Goal: Transaction & Acquisition: Subscribe to service/newsletter

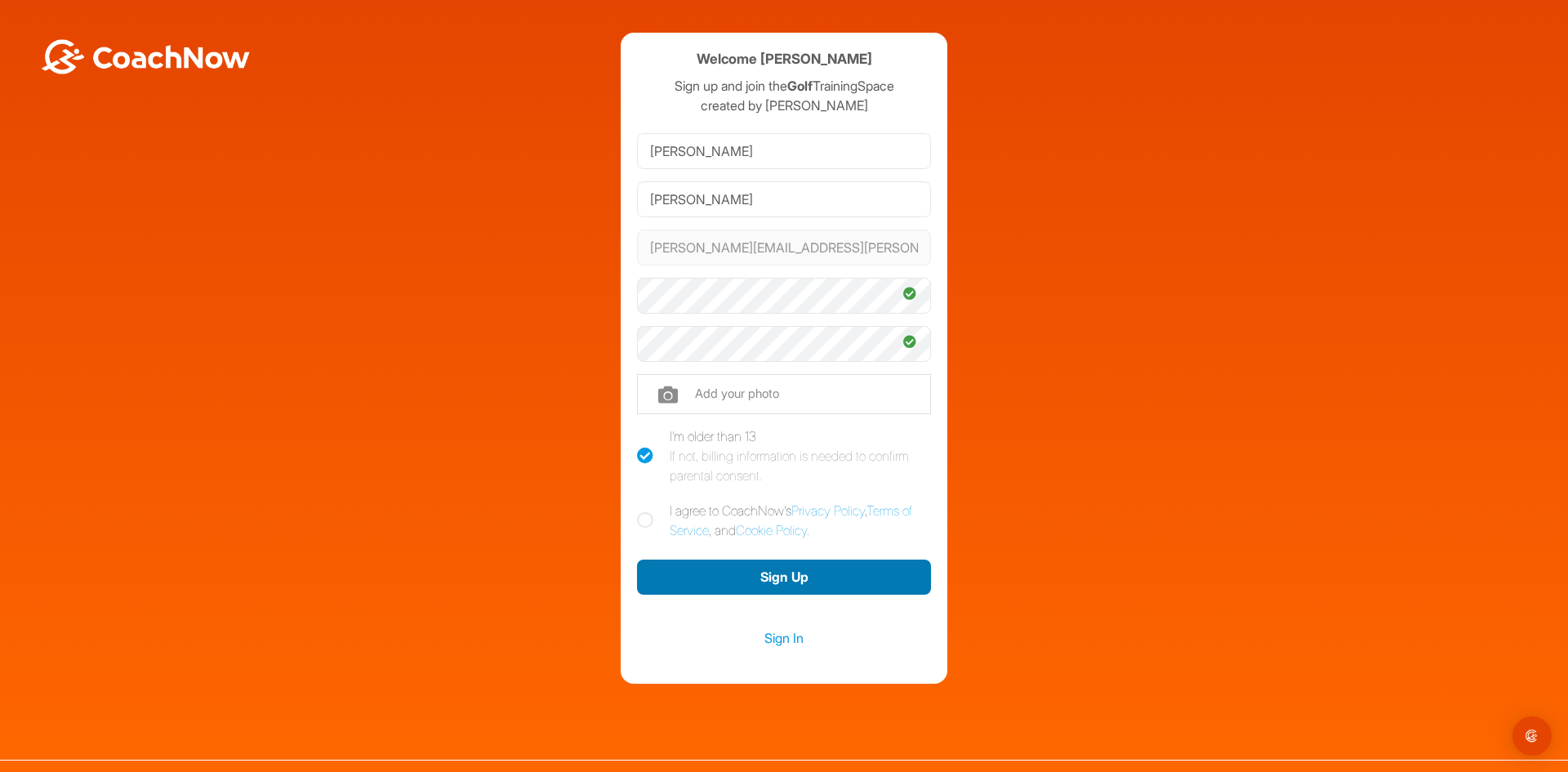
click at [743, 567] on button "Sign Up" at bounding box center [784, 577] width 294 height 35
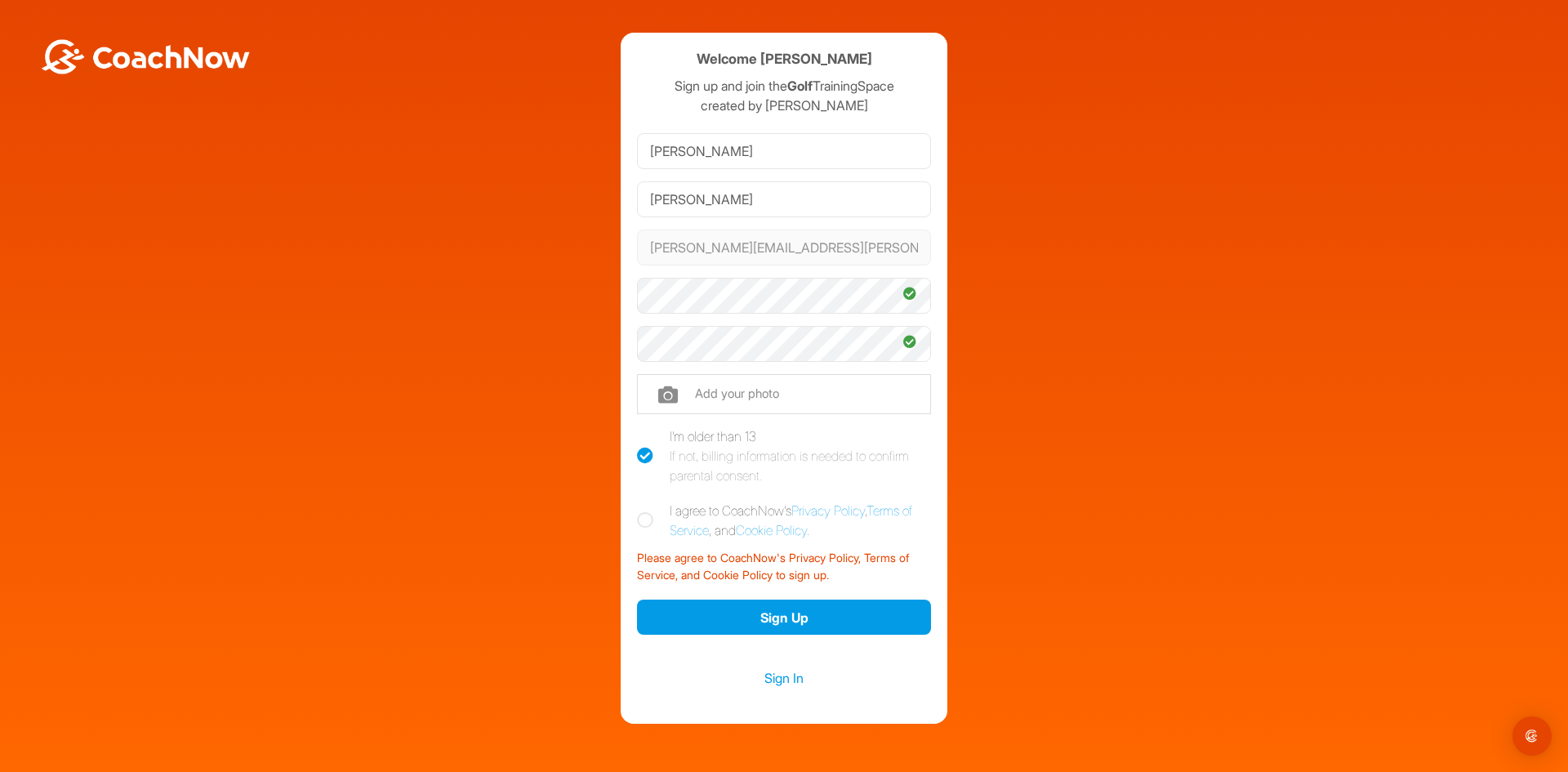
click at [639, 530] on label "I agree to CoachNow's Privacy Policy , Terms of Service , and Cookie Policy ." at bounding box center [784, 521] width 294 height 39
click at [639, 512] on input "I agree to CoachNow's Privacy Policy , Terms of Service , and Cookie Policy ." at bounding box center [642, 507] width 11 height 11
checkbox input "true"
click at [760, 613] on button "Sign Up" at bounding box center [784, 618] width 294 height 35
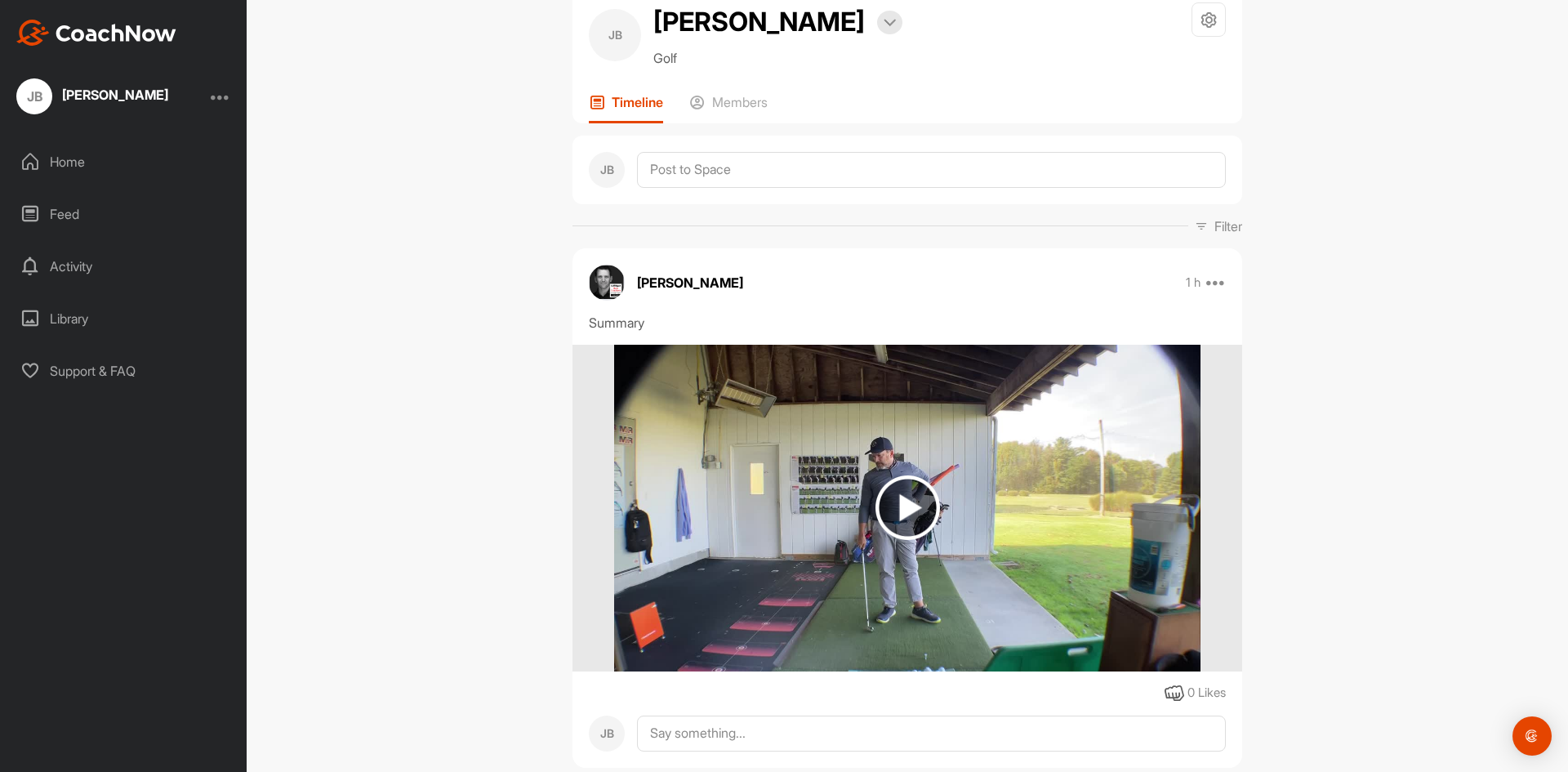
scroll to position [82, 0]
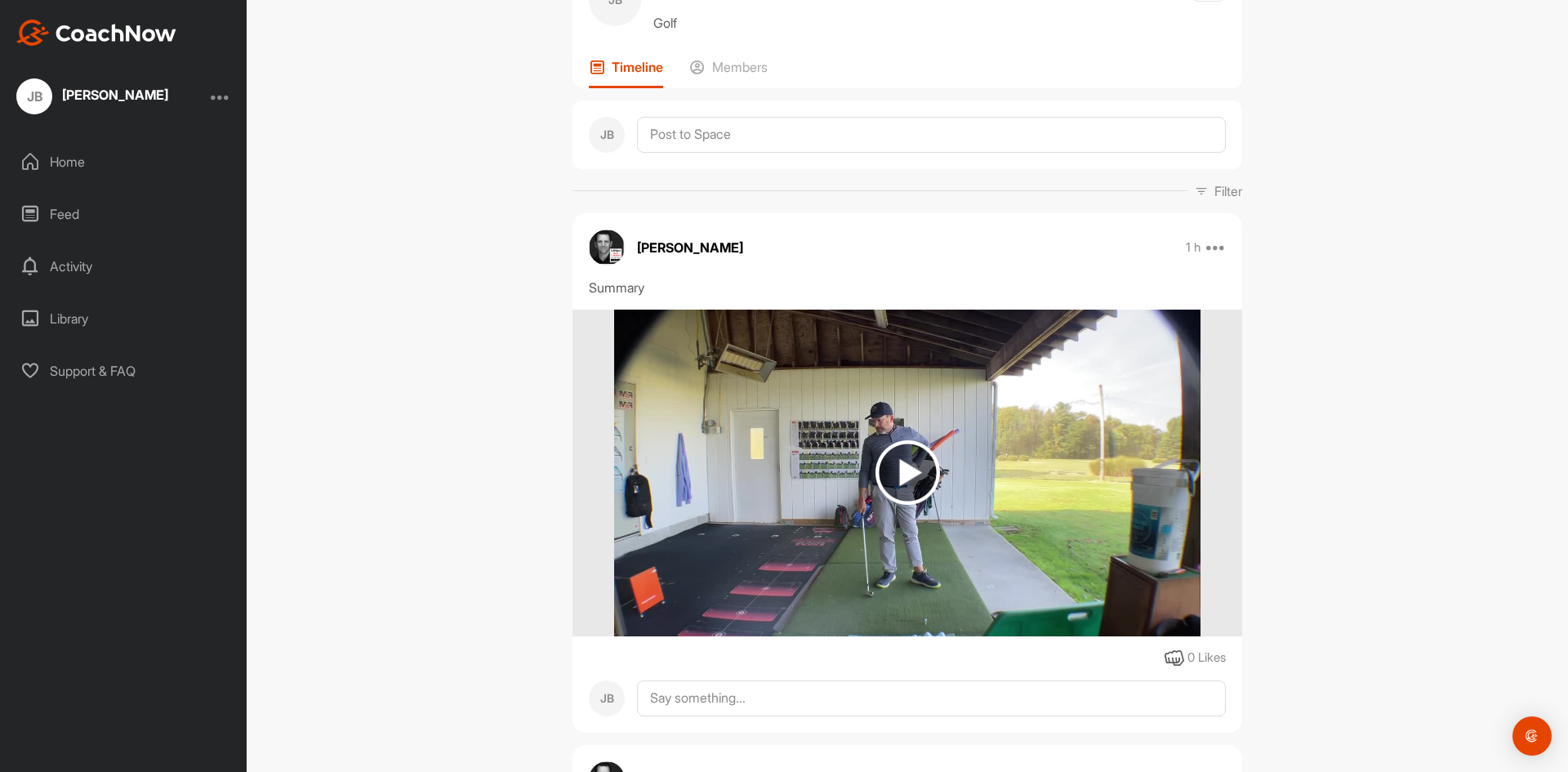
click at [904, 462] on img at bounding box center [908, 473] width 65 height 65
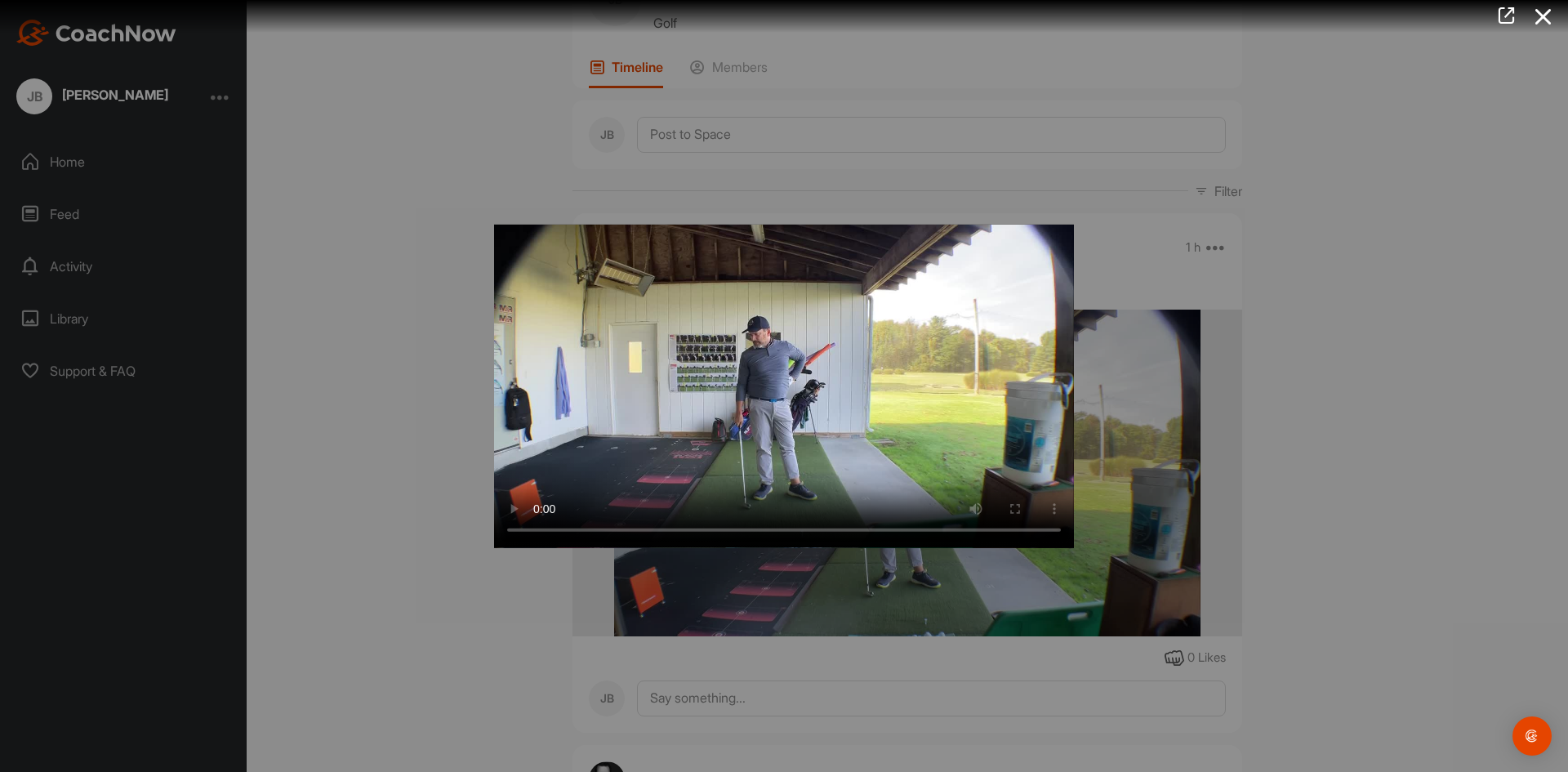
click at [1446, 224] on div at bounding box center [784, 386] width 1568 height 772
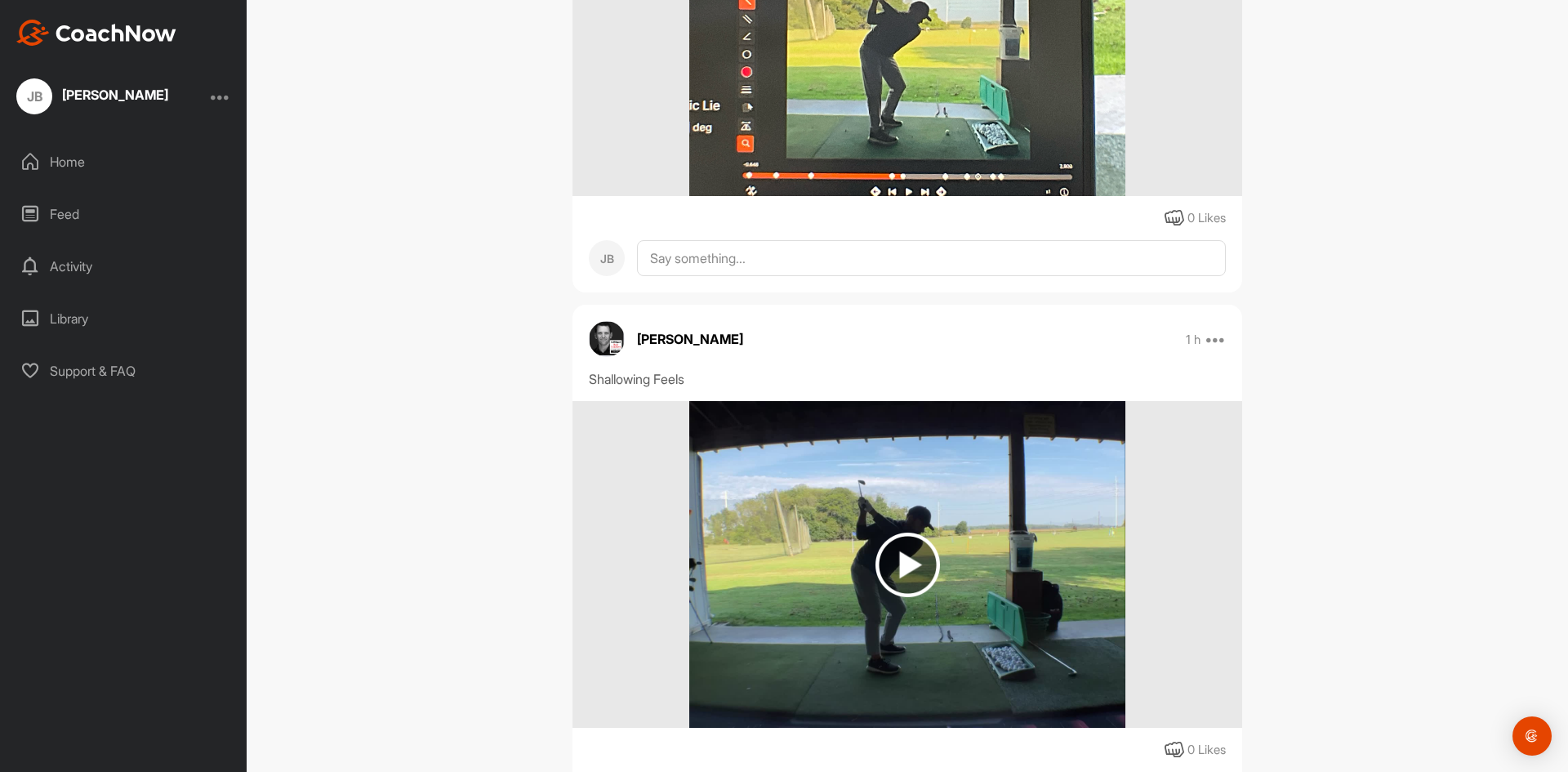
scroll to position [1063, 0]
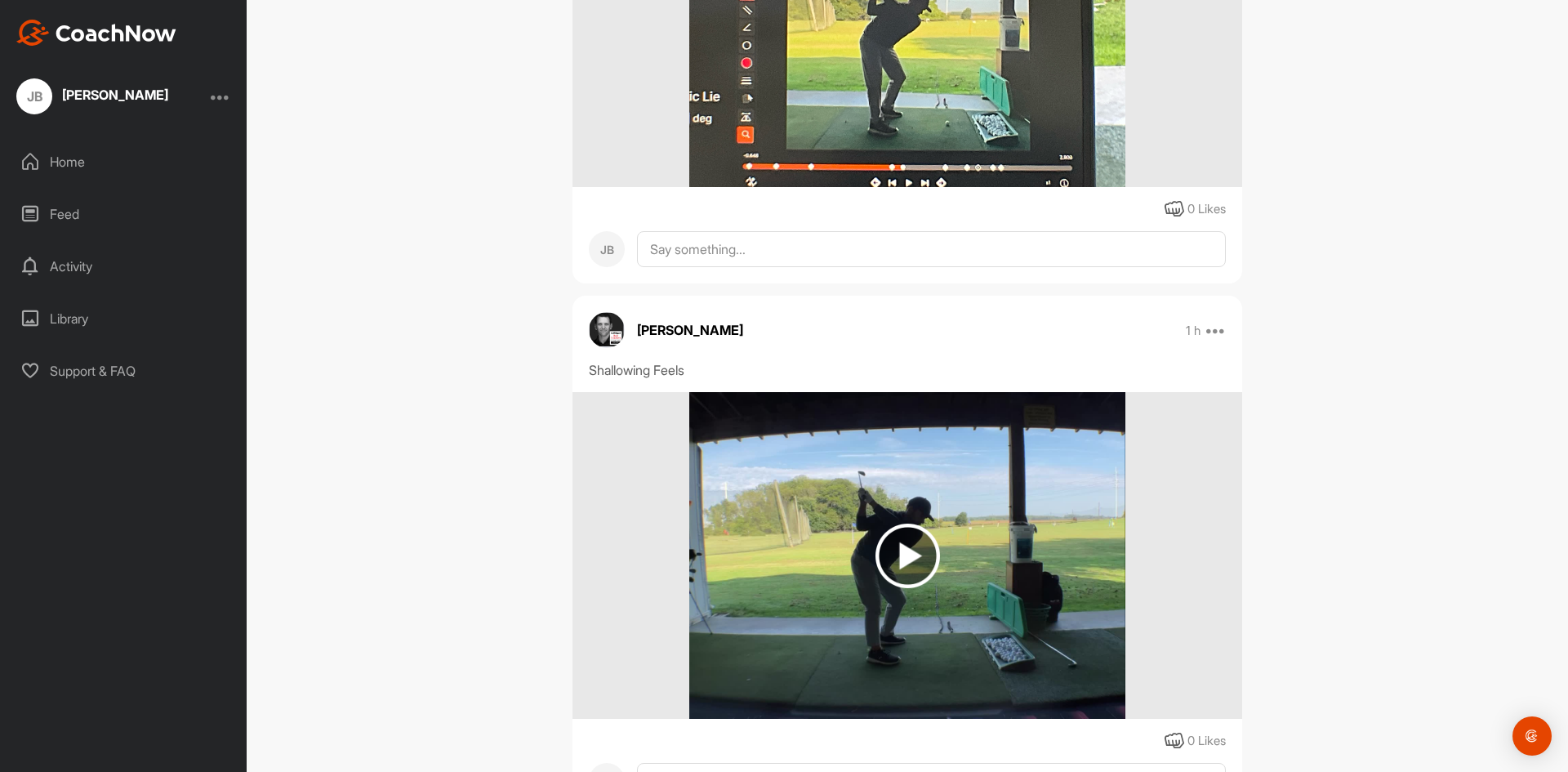
click at [895, 532] on img at bounding box center [908, 556] width 65 height 65
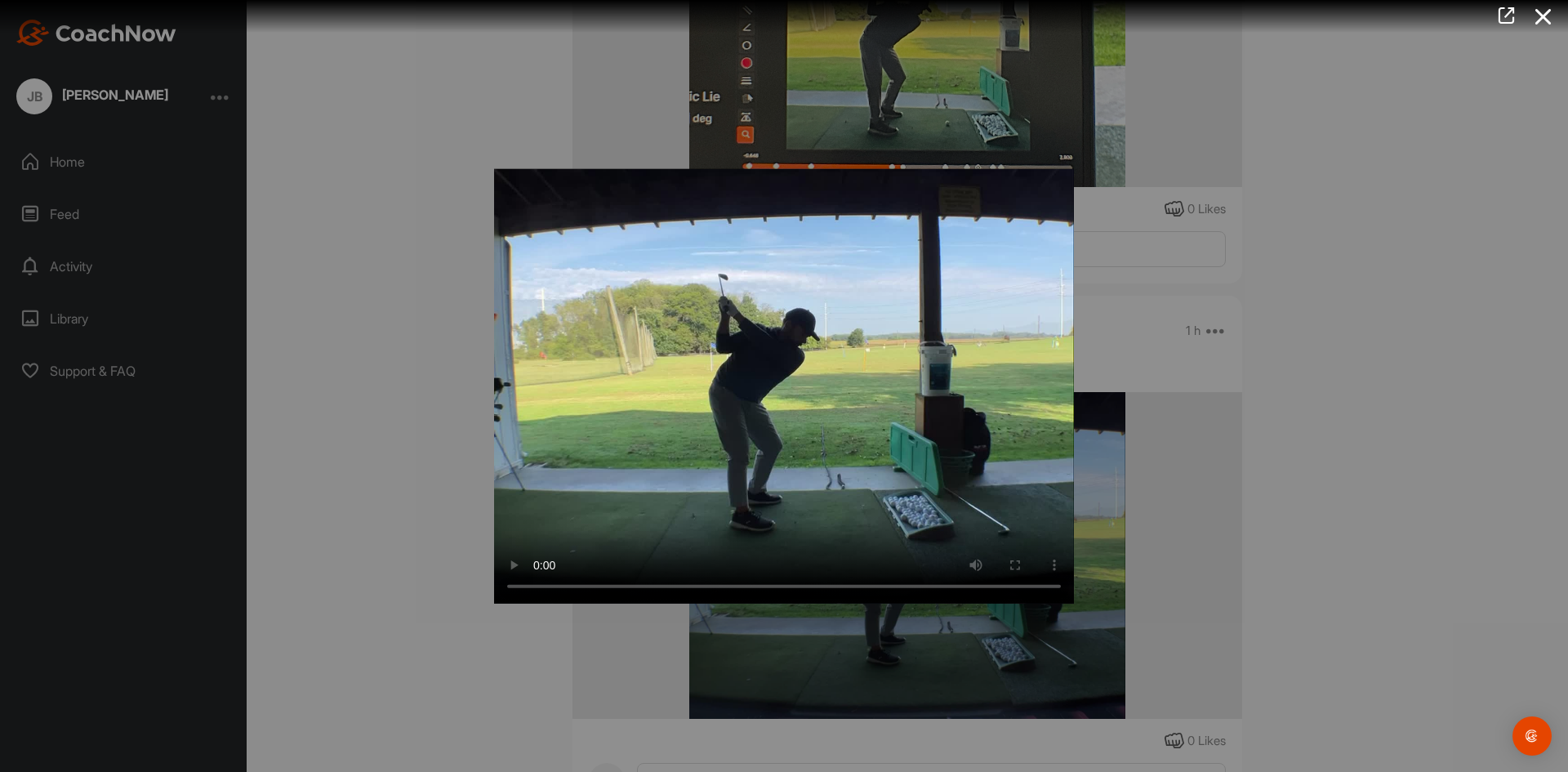
click at [1547, 18] on icon at bounding box center [1543, 17] width 38 height 30
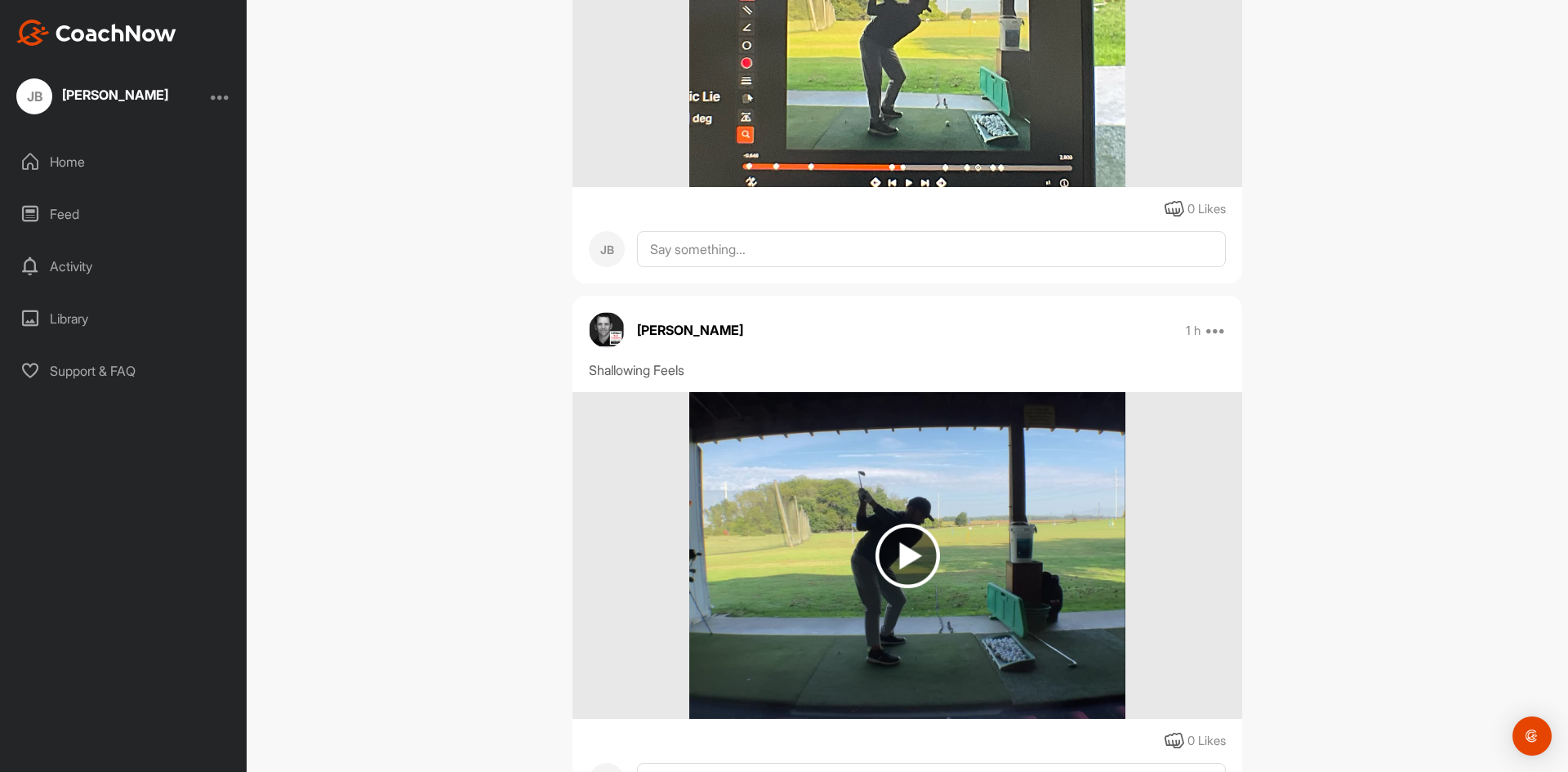
click at [1351, 122] on div "[PERSON_NAME] [PERSON_NAME] Bookings Golf Space Settings Your Notifications Lea…" at bounding box center [907, 386] width 1322 height 772
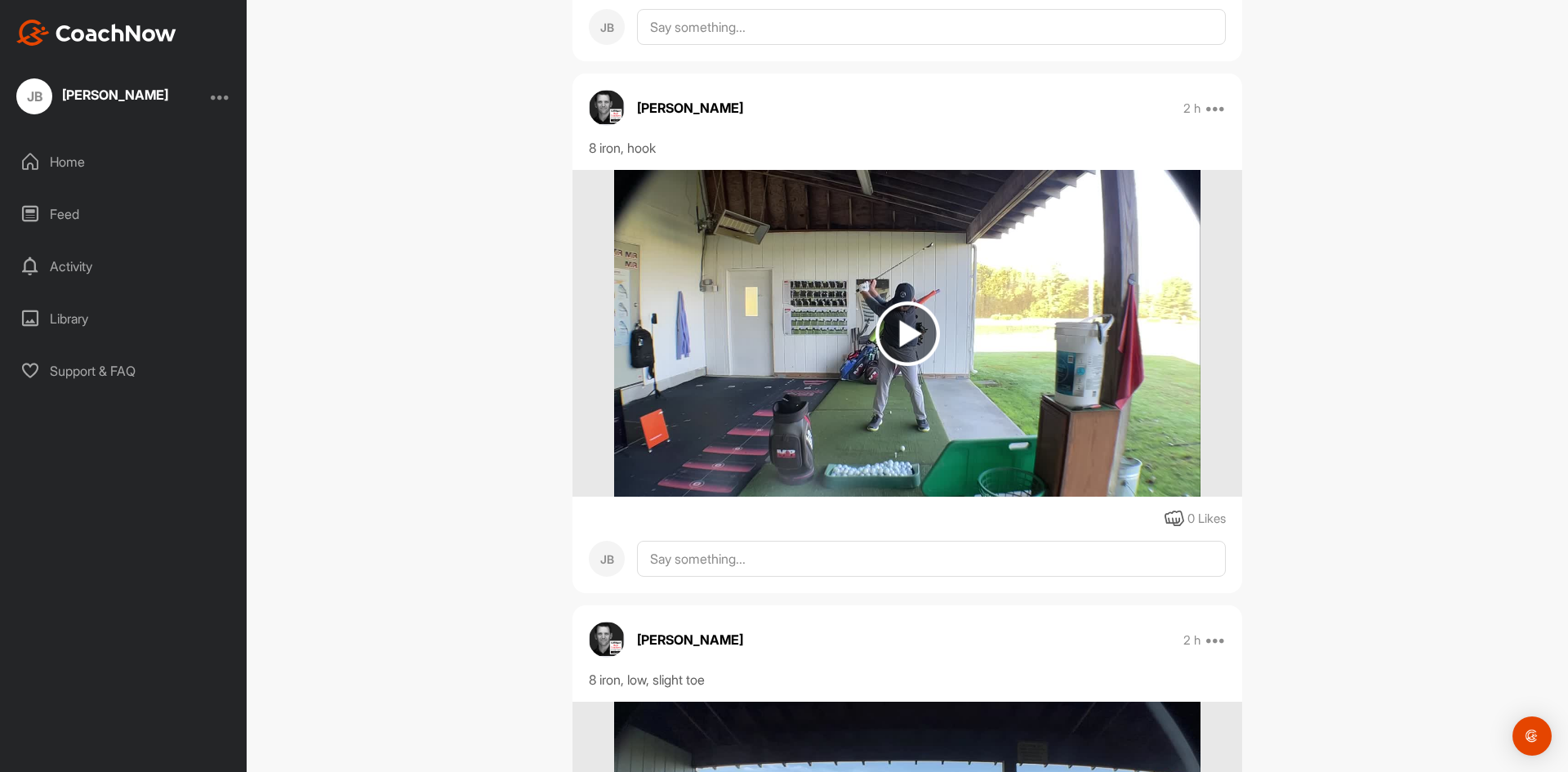
scroll to position [3408, 0]
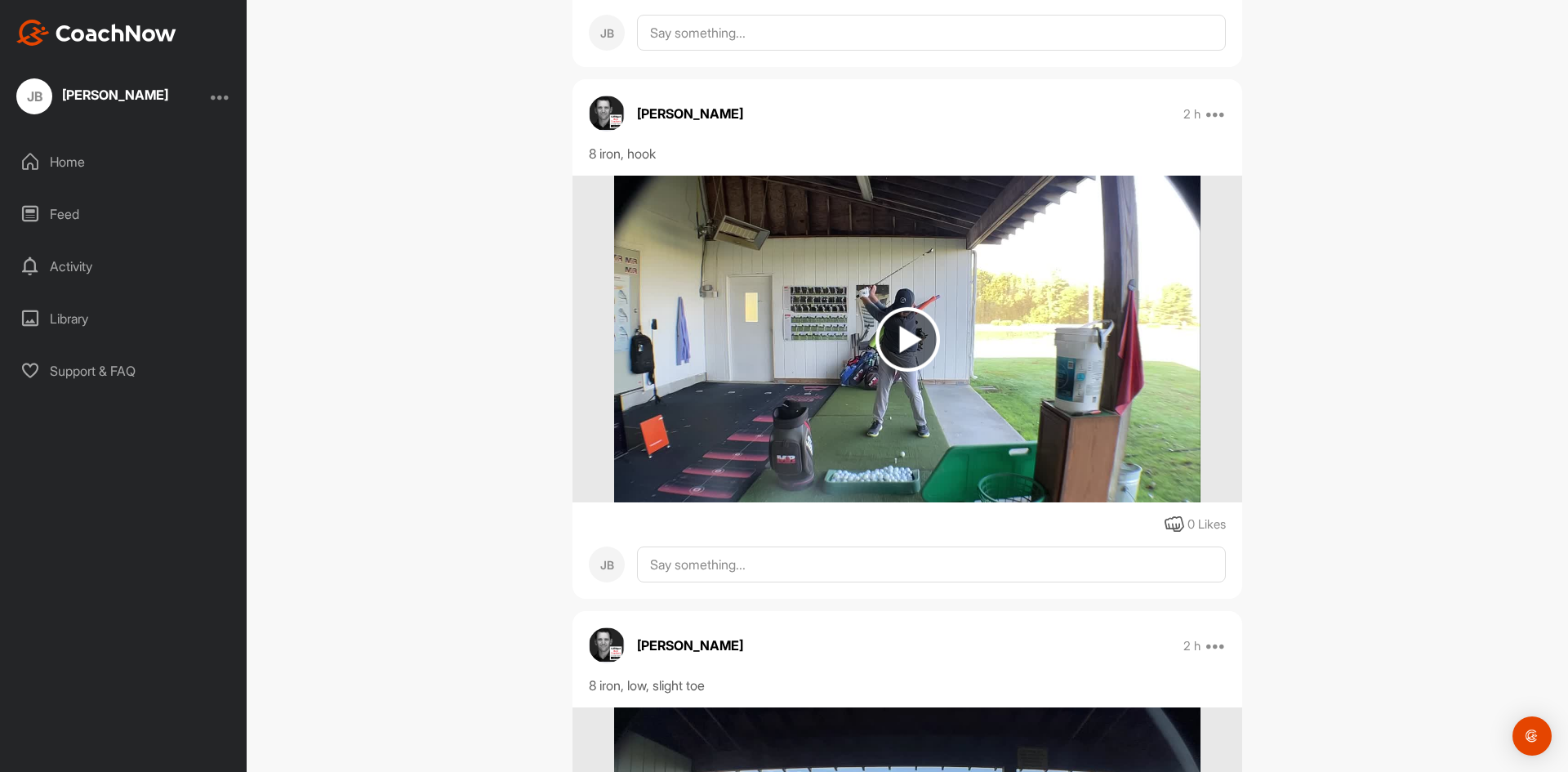
click at [897, 345] on img at bounding box center [908, 340] width 65 height 65
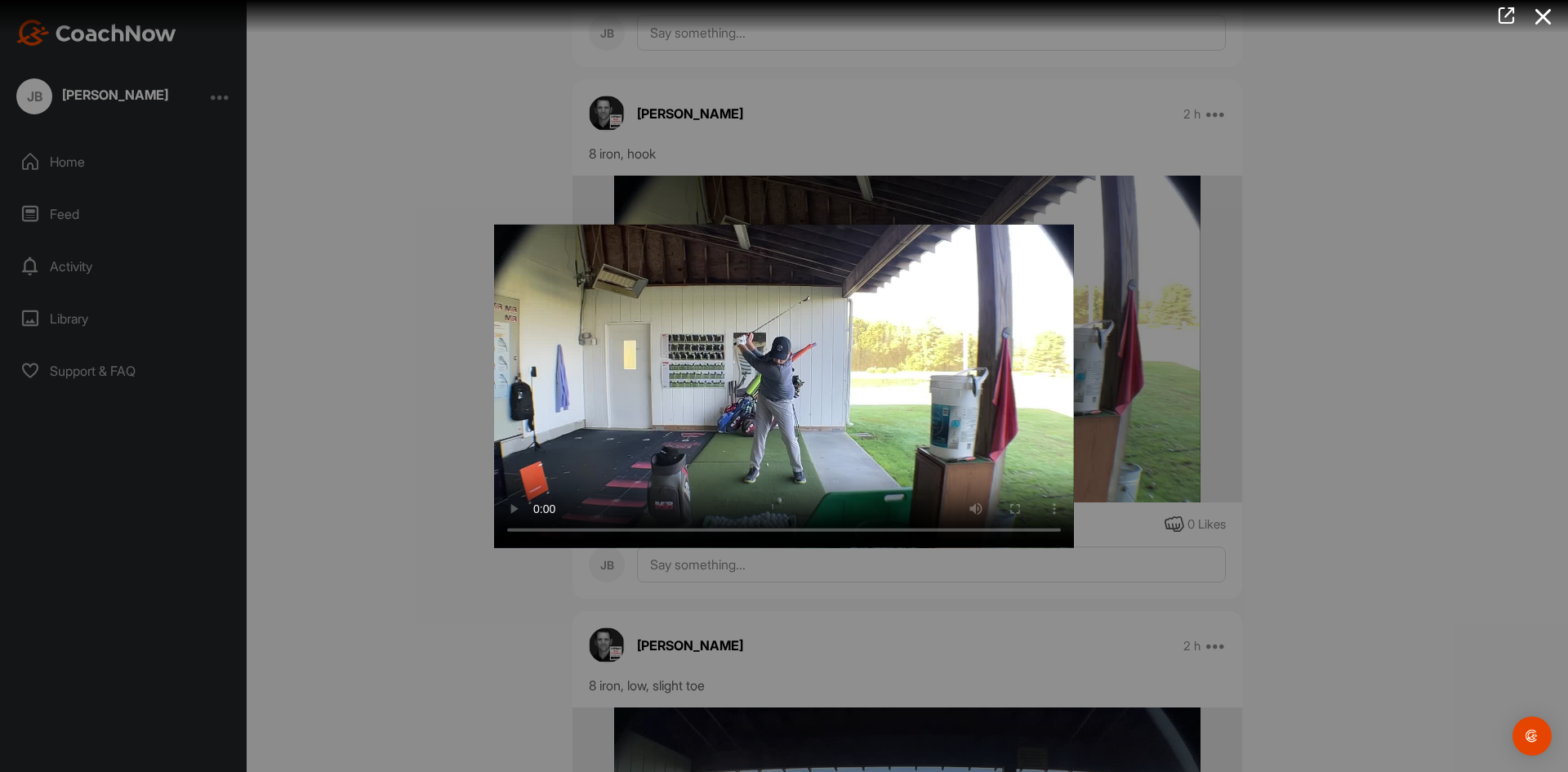
click at [1334, 489] on div at bounding box center [784, 386] width 1568 height 772
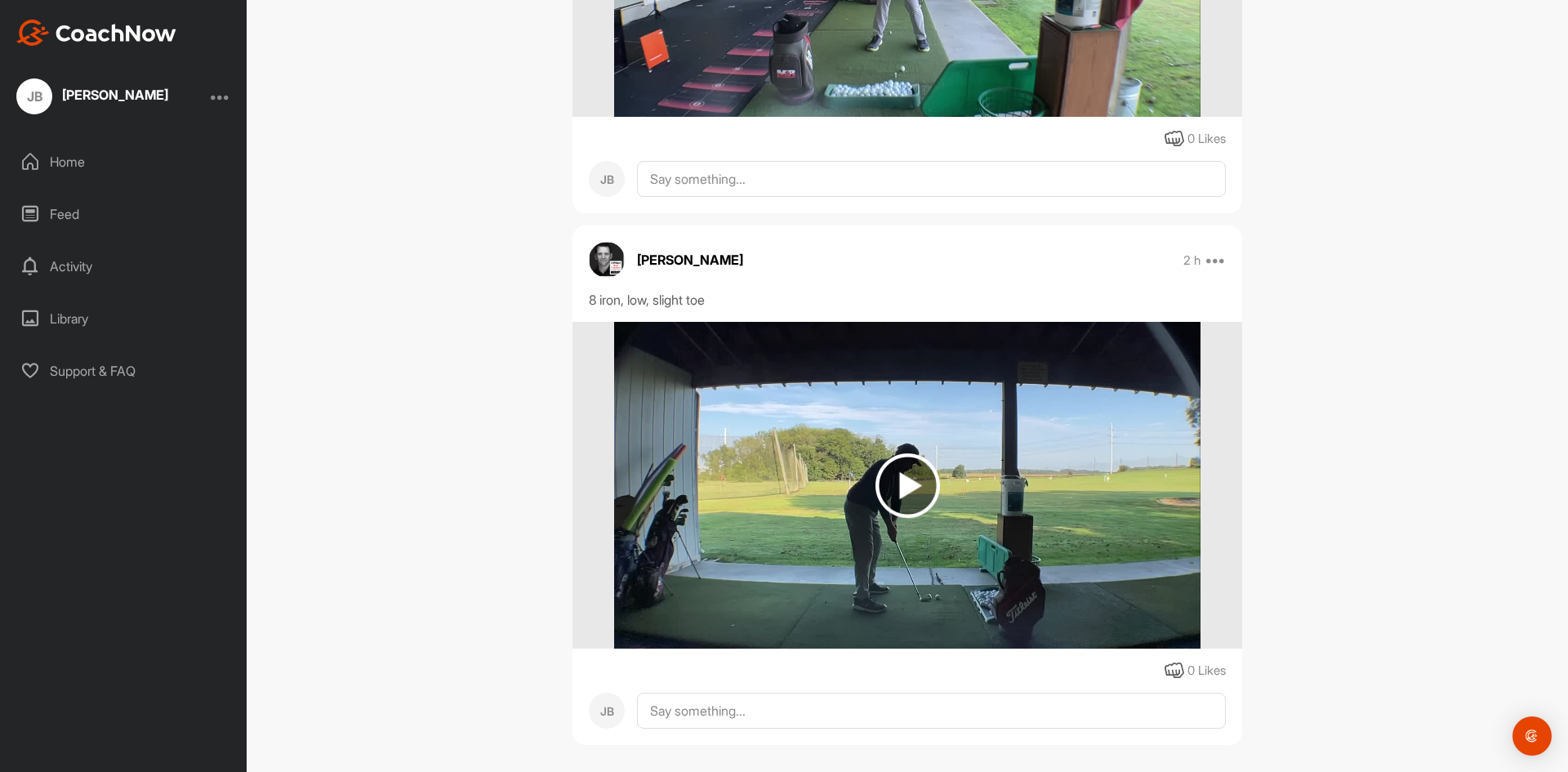
scroll to position [3816, 0]
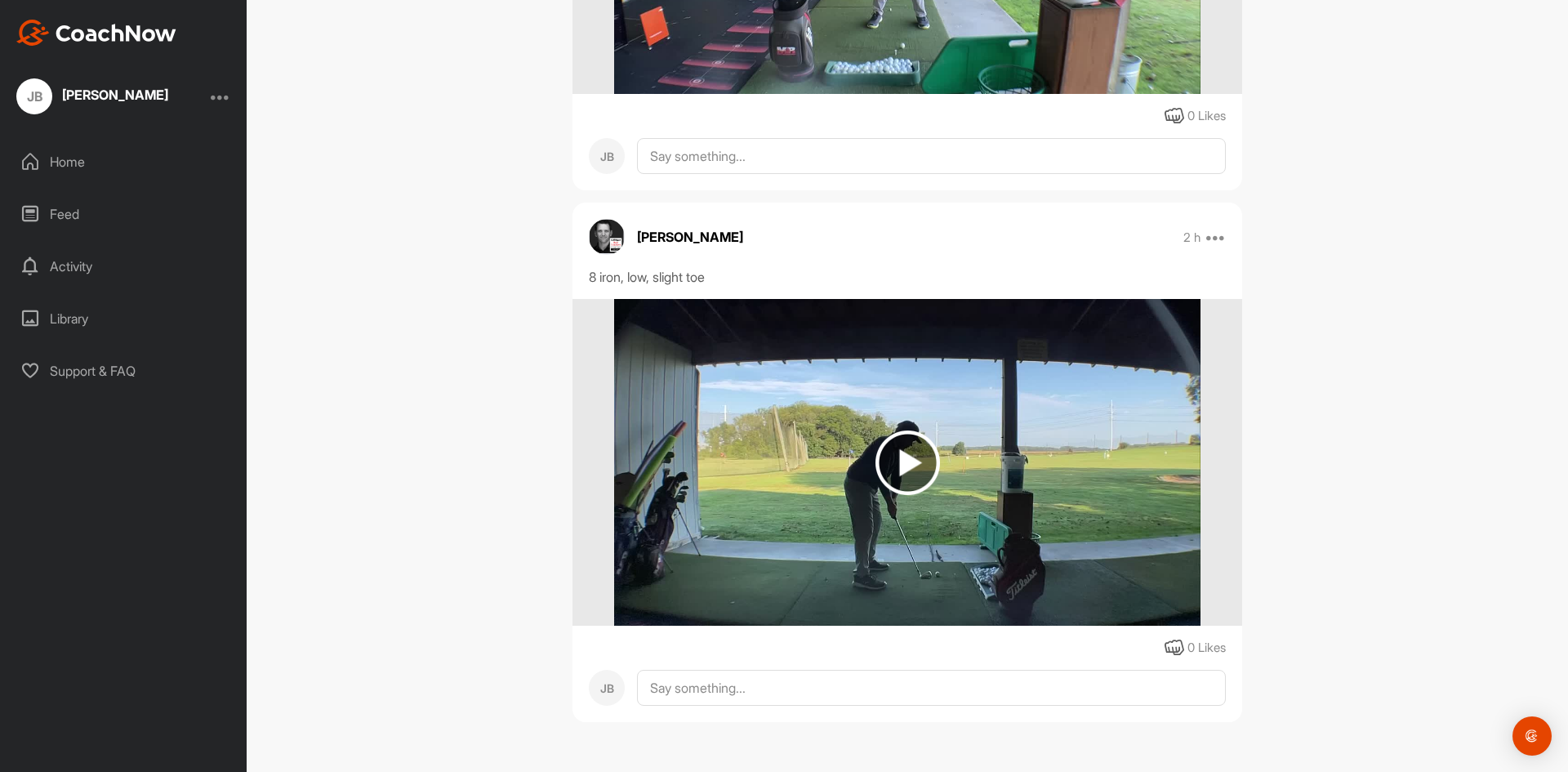
click at [911, 468] on img at bounding box center [908, 463] width 65 height 65
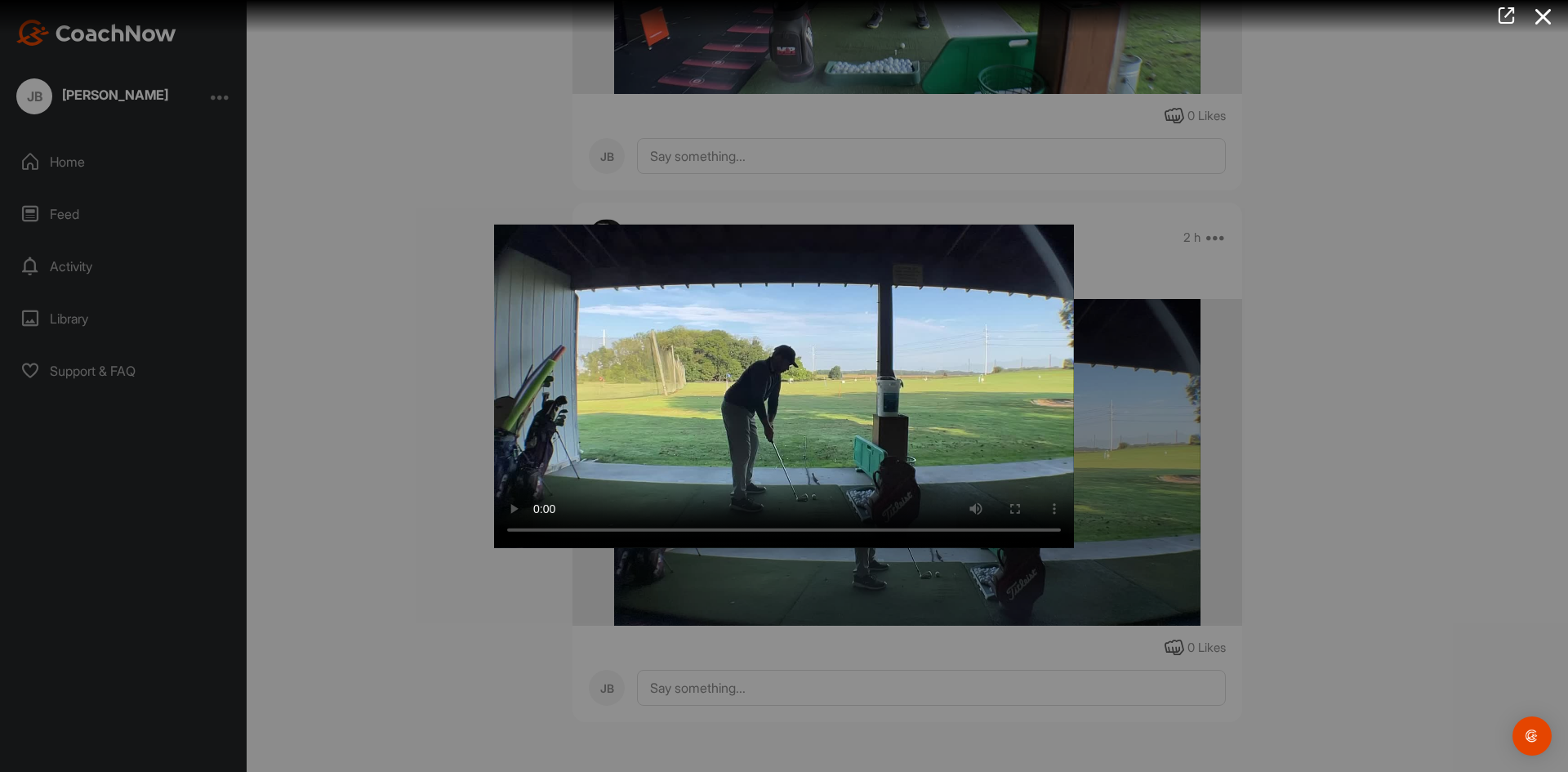
click at [1361, 461] on div at bounding box center [784, 386] width 1568 height 772
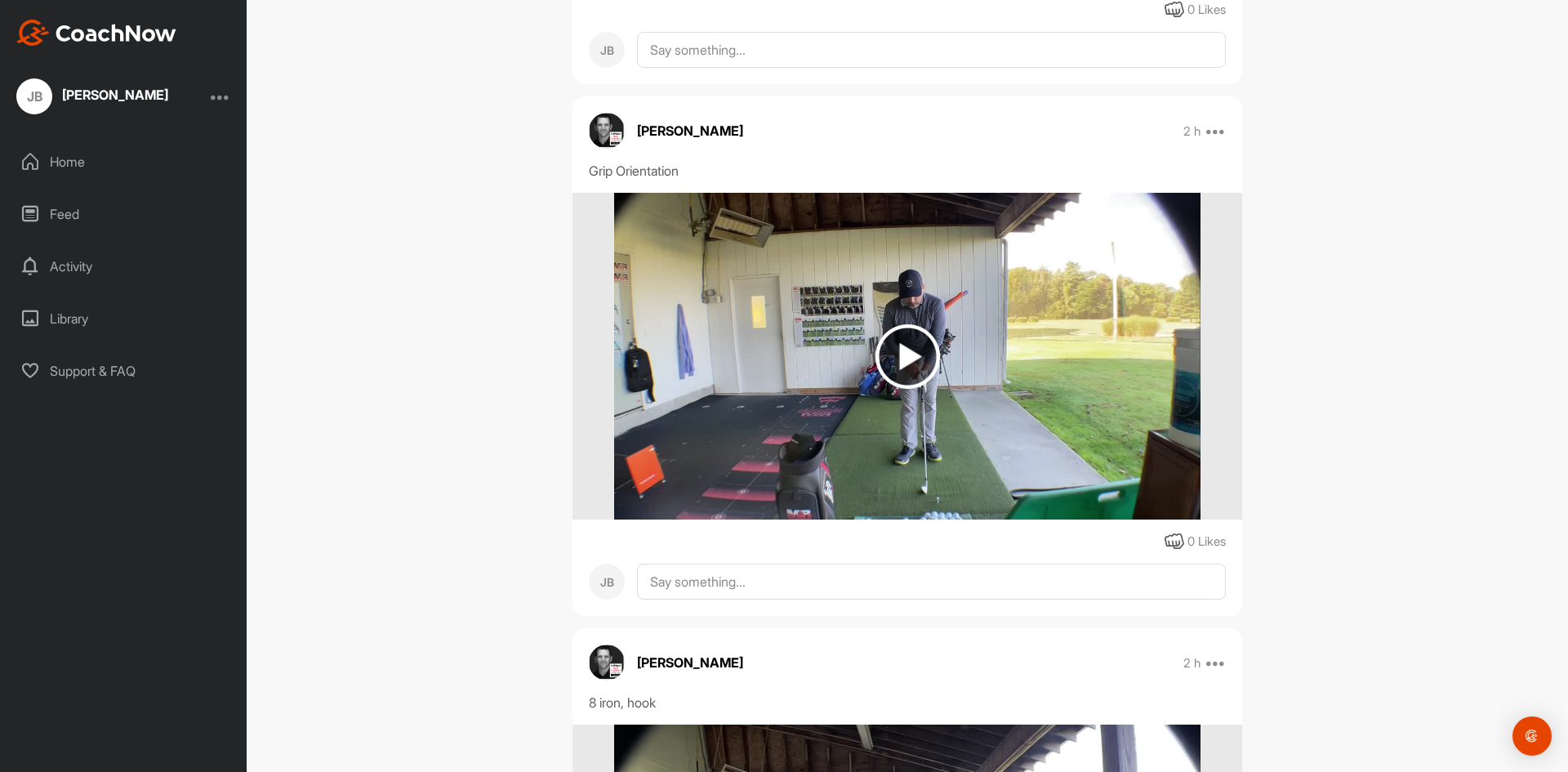
scroll to position [2835, 0]
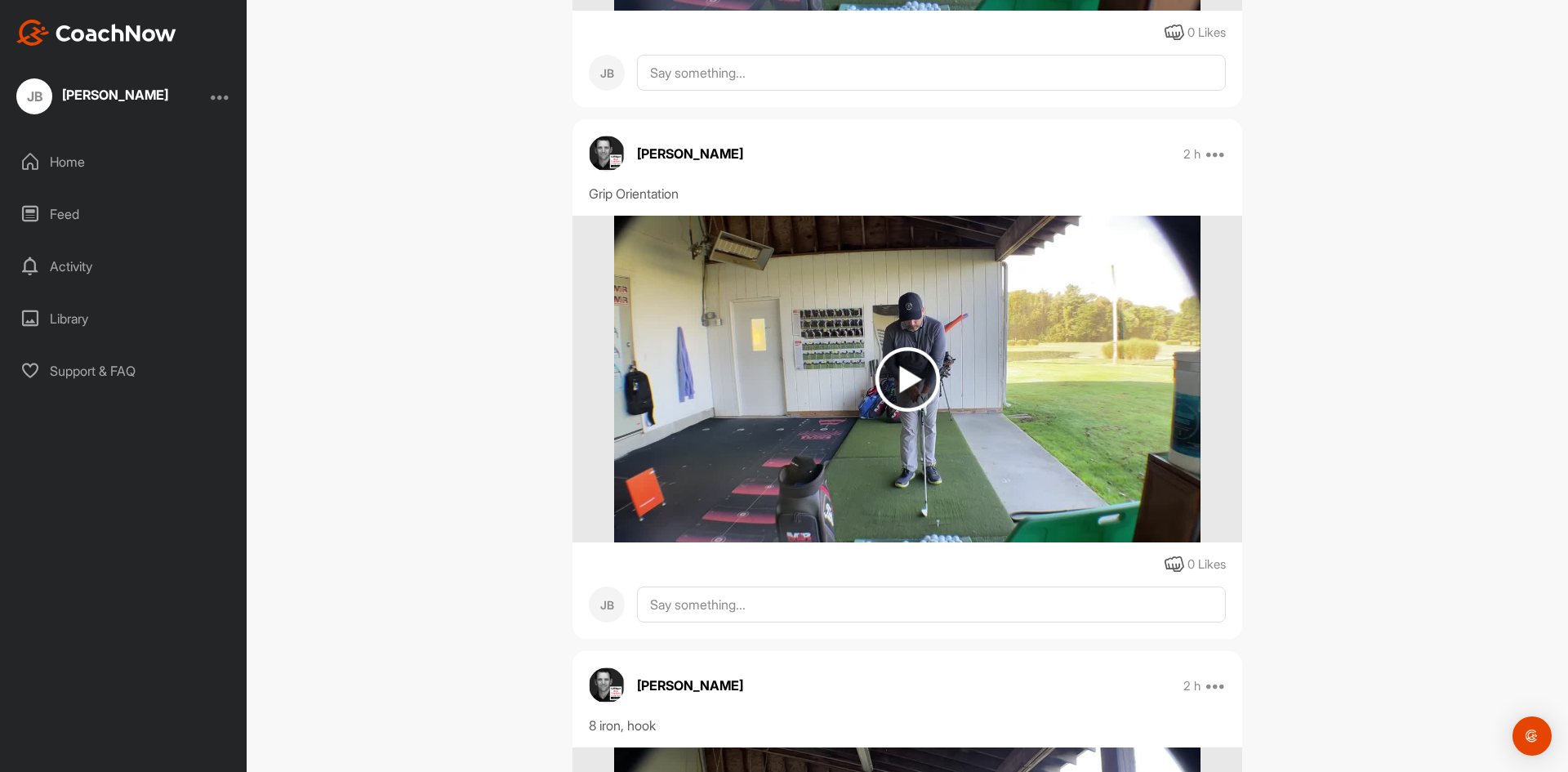
click at [896, 385] on img at bounding box center [908, 380] width 65 height 65
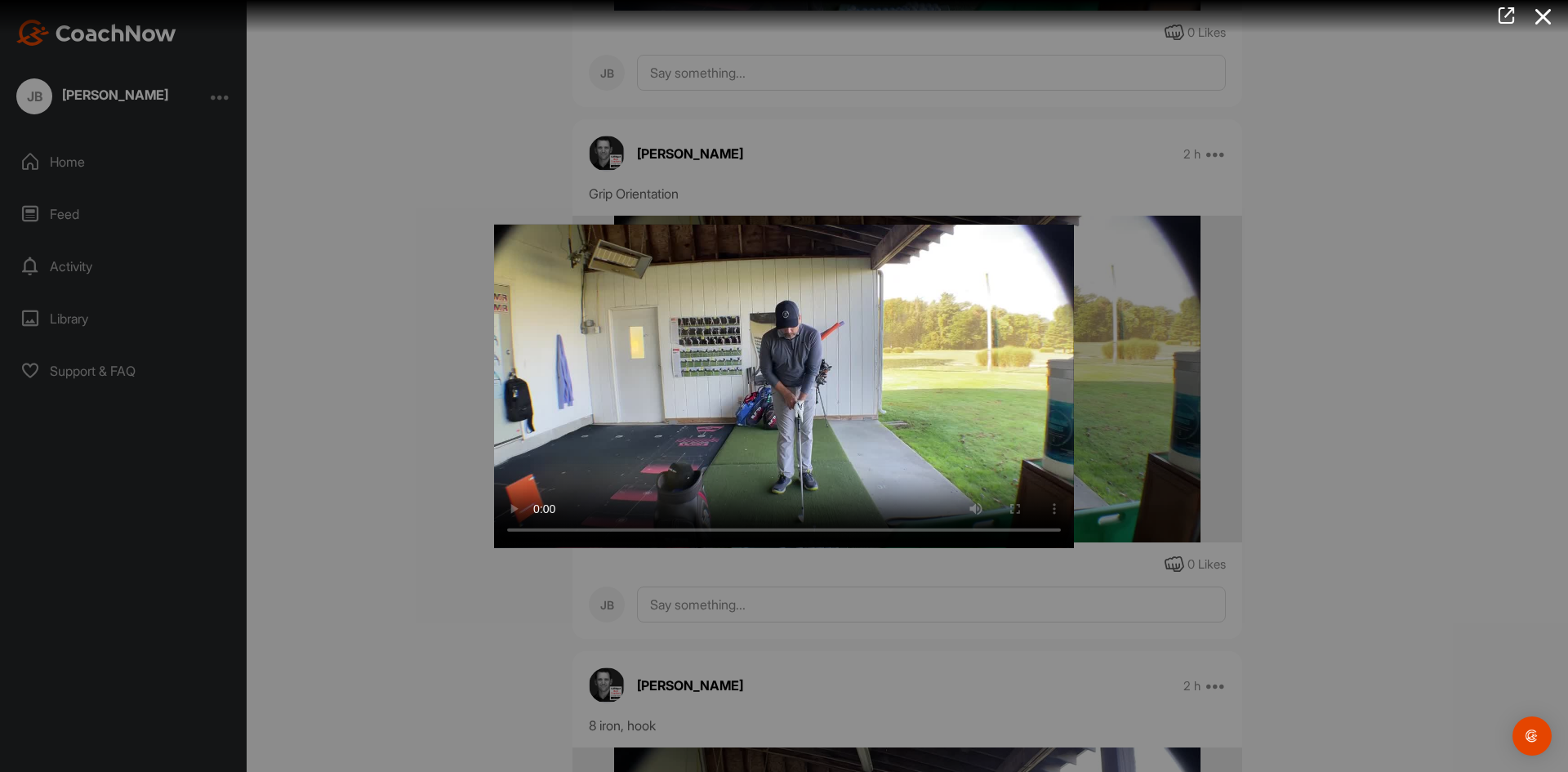
click at [425, 476] on div at bounding box center [784, 386] width 1568 height 772
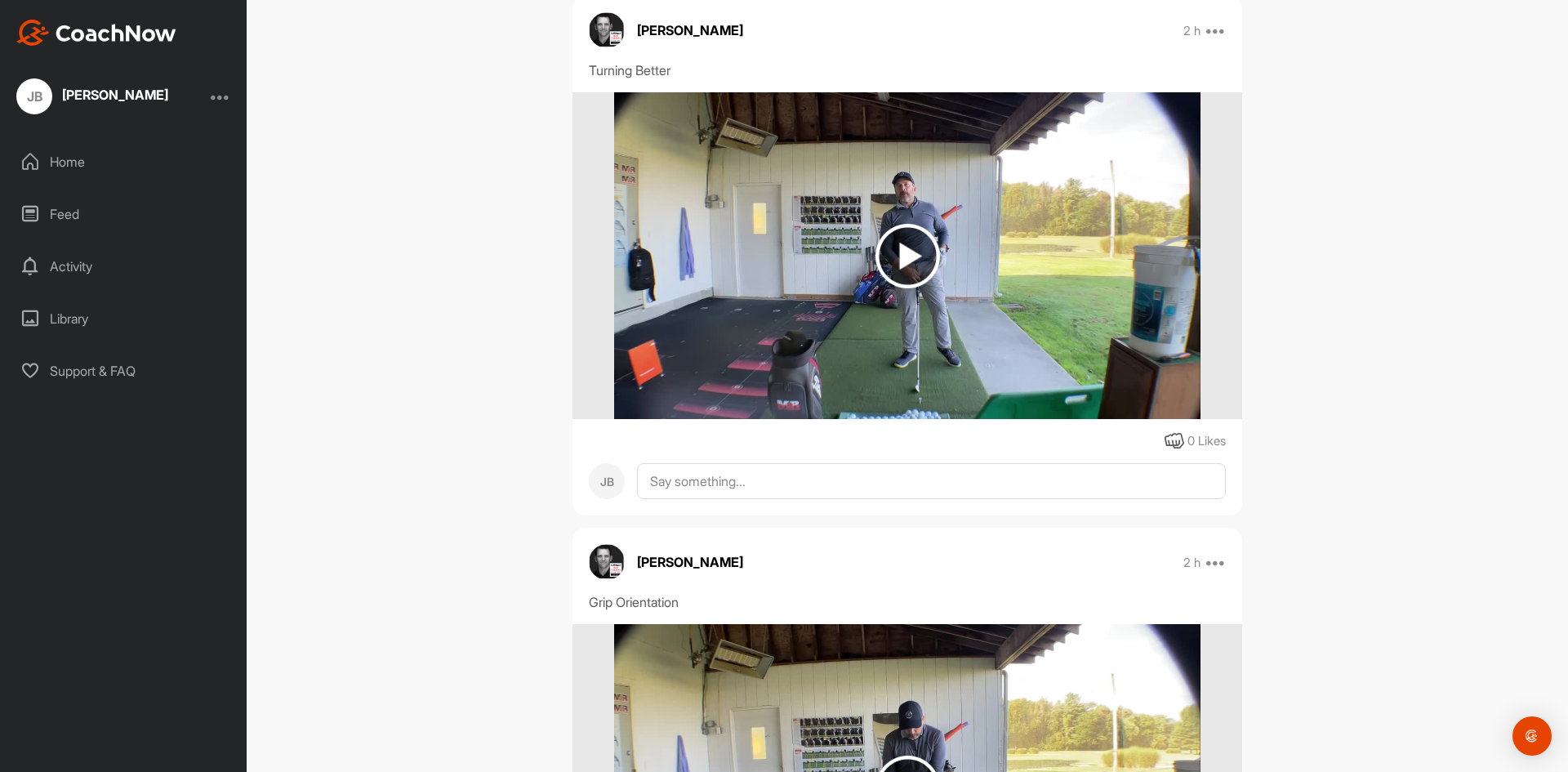
scroll to position [2345, 0]
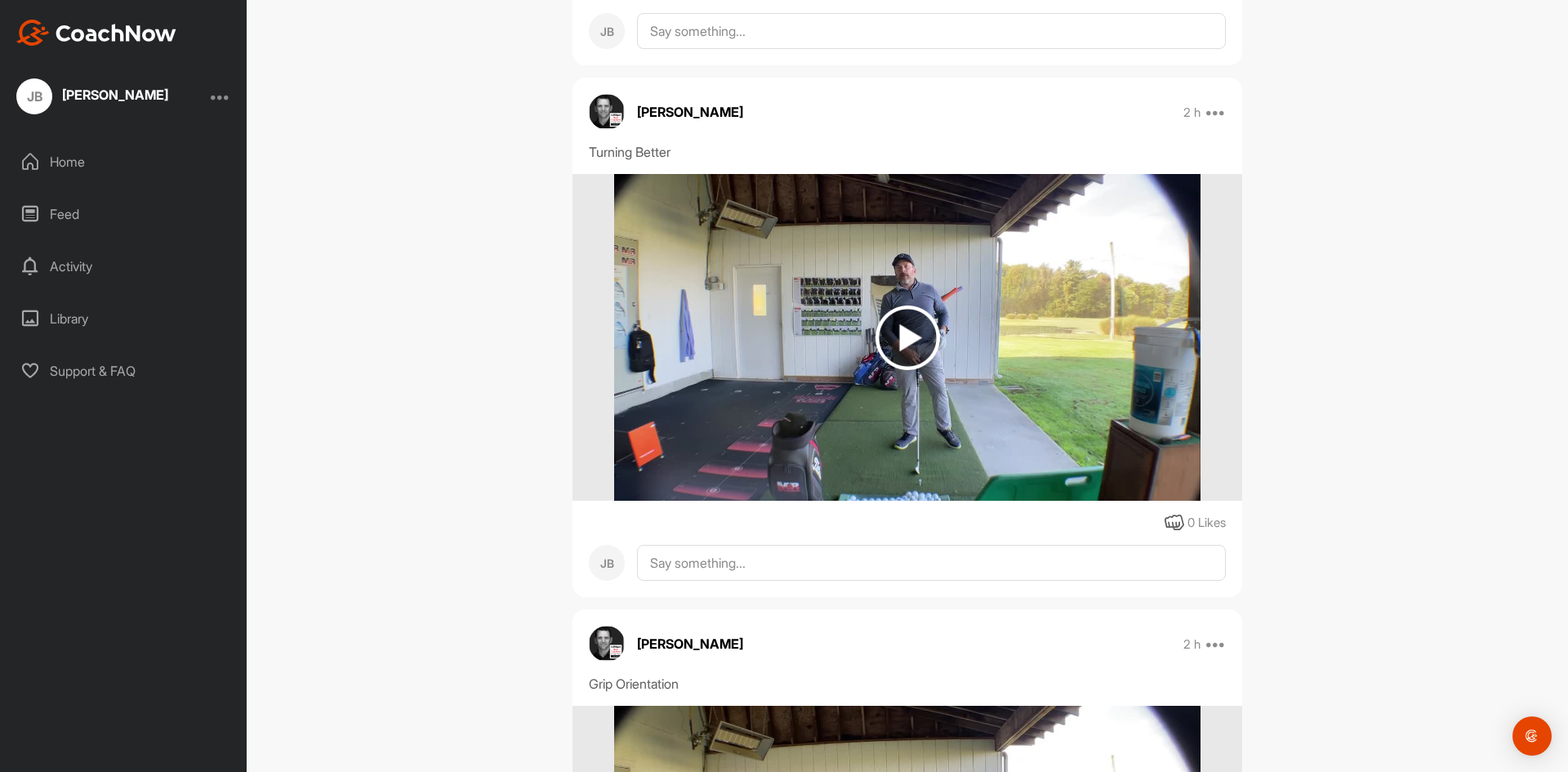
click at [907, 344] on img at bounding box center [908, 338] width 65 height 65
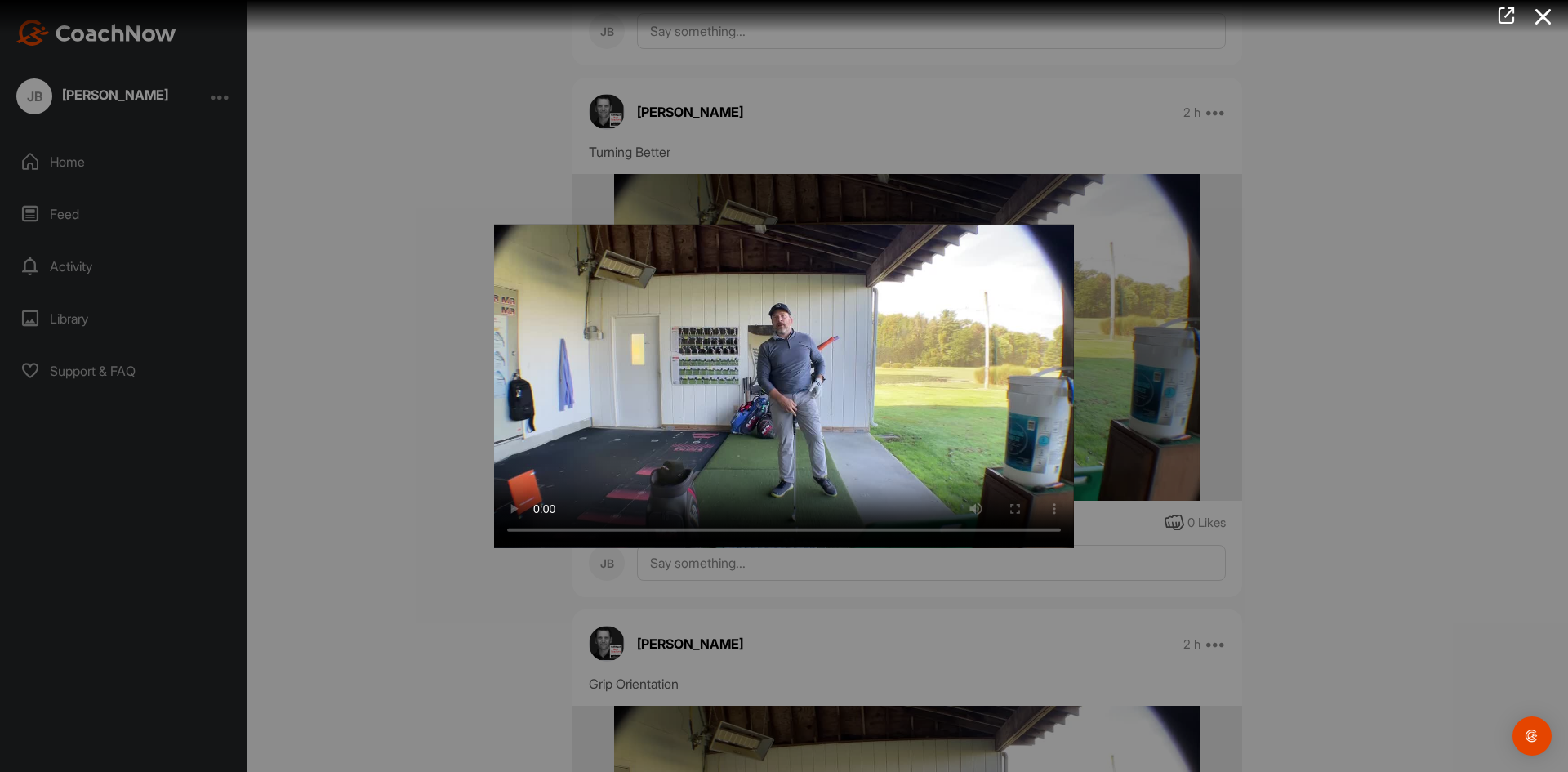
click at [406, 373] on div at bounding box center [784, 386] width 1568 height 772
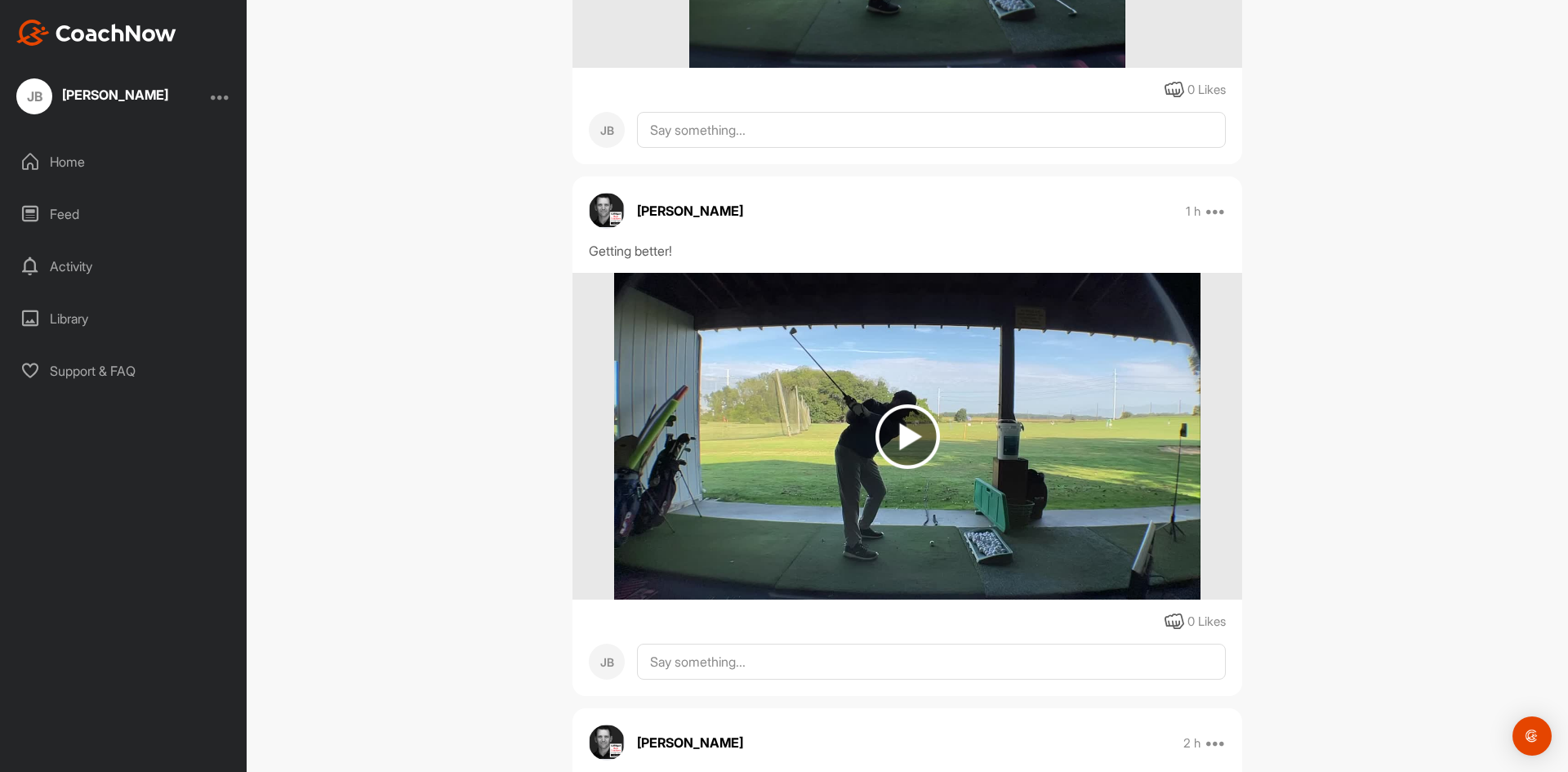
scroll to position [1691, 0]
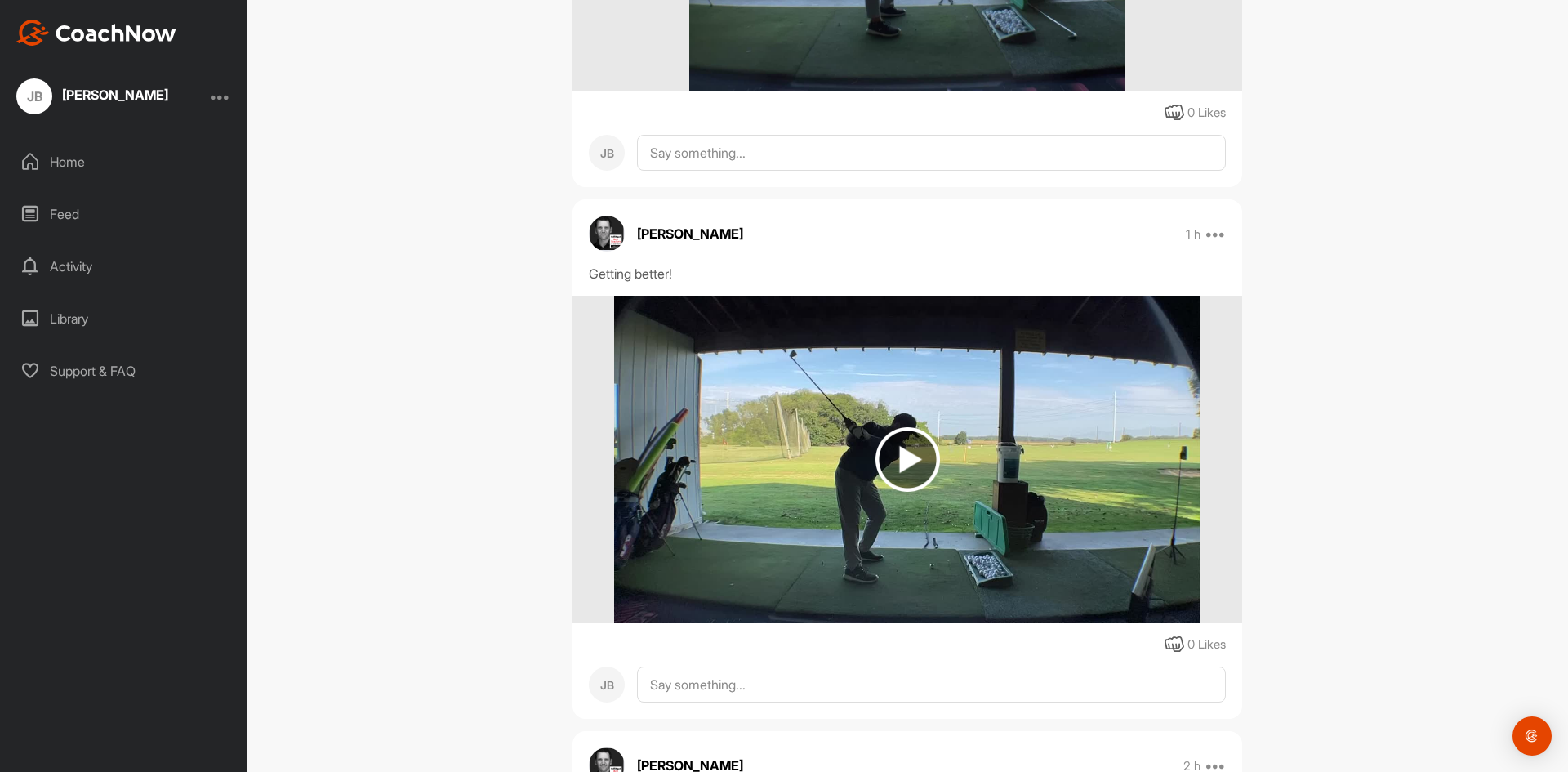
click at [908, 476] on img at bounding box center [908, 460] width 65 height 65
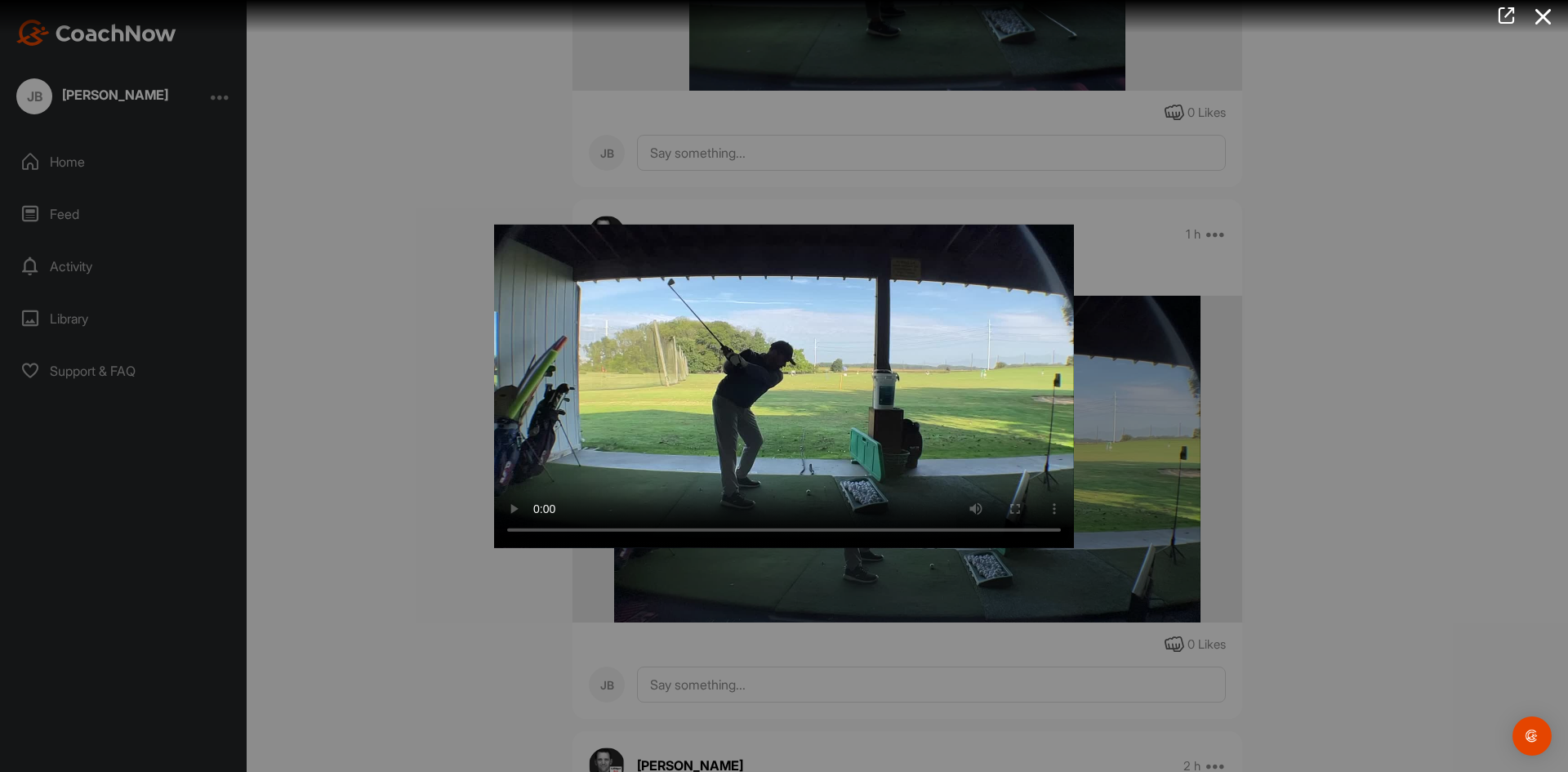
click at [1376, 454] on div at bounding box center [784, 386] width 1568 height 772
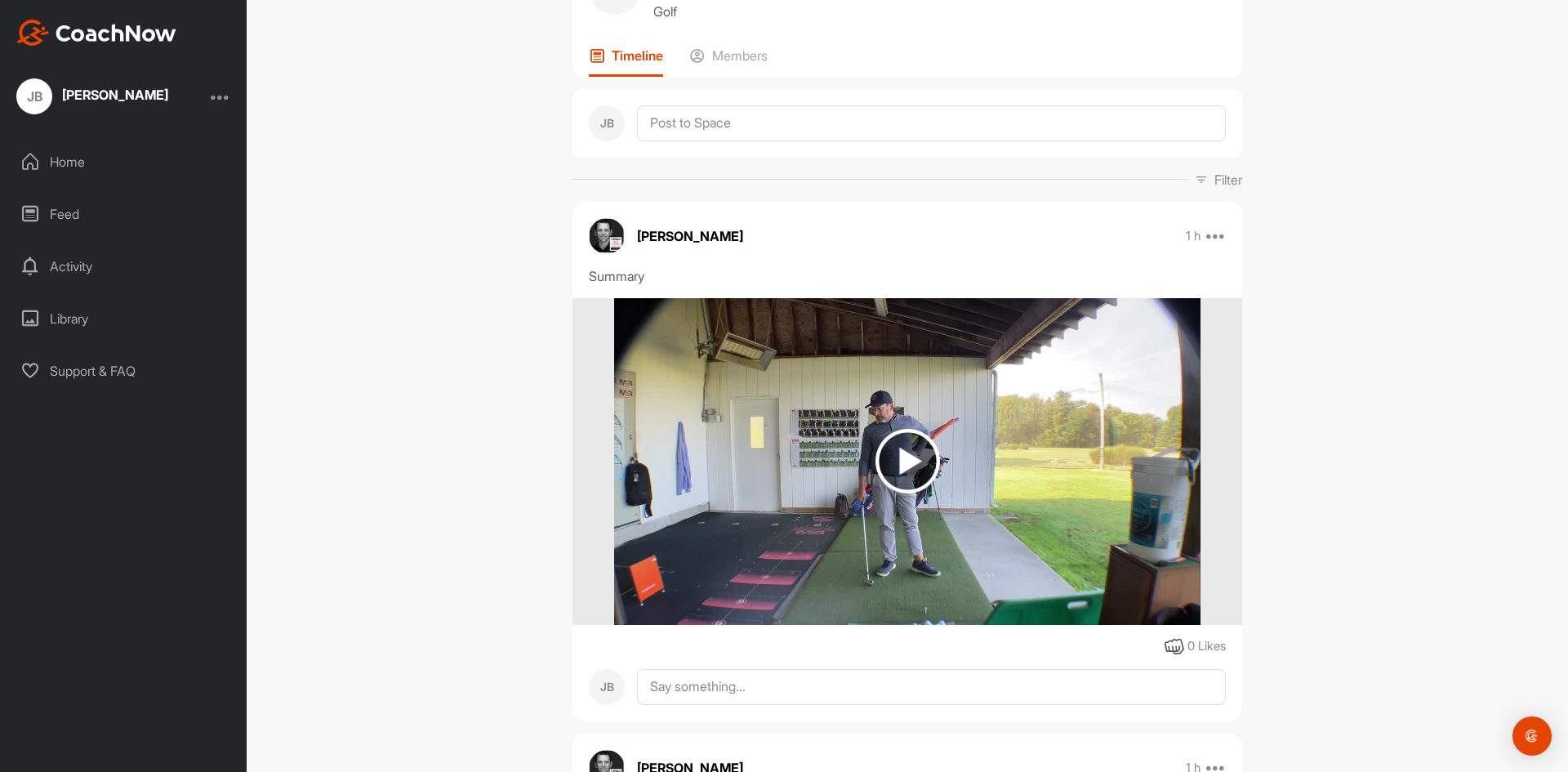
scroll to position [0, 0]
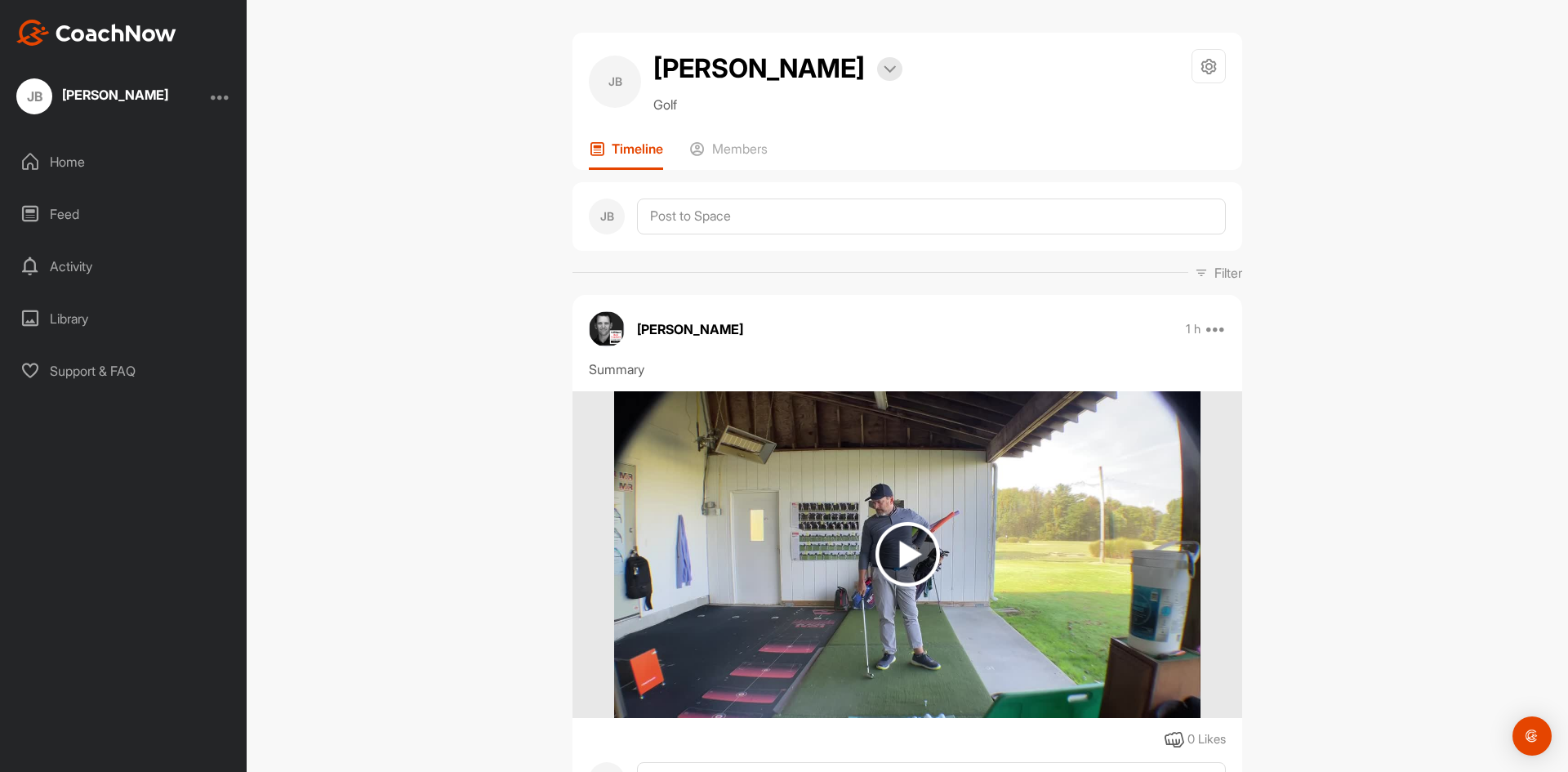
click at [68, 165] on div "Home" at bounding box center [125, 162] width 231 height 41
